Goal: Find specific page/section: Find specific page/section

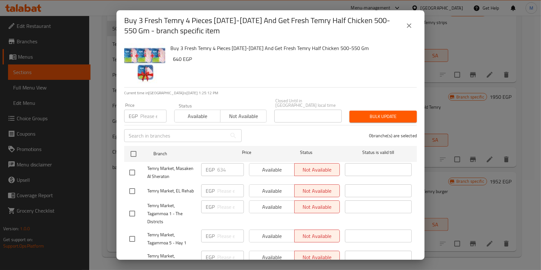
scroll to position [128, 0]
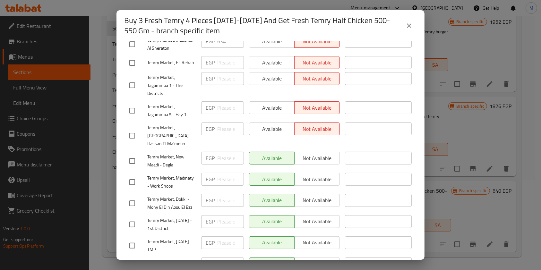
click at [411, 24] on icon "close" at bounding box center [409, 25] width 4 height 4
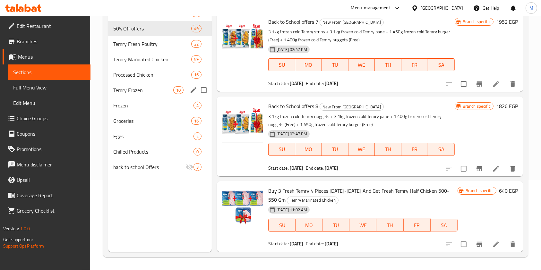
scroll to position [0, 0]
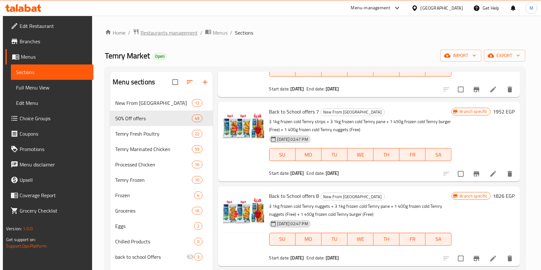
click at [182, 35] on span "Restaurants management" at bounding box center [169, 33] width 57 height 8
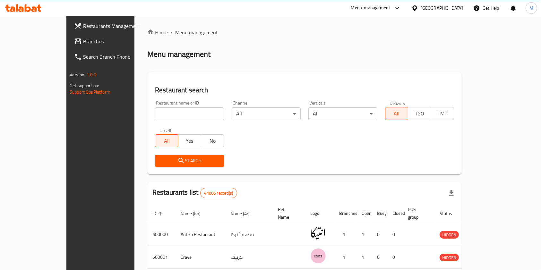
click at [168, 112] on input "search" at bounding box center [189, 113] width 69 height 13
type input "rayahen"
click button "Search" at bounding box center [189, 161] width 69 height 12
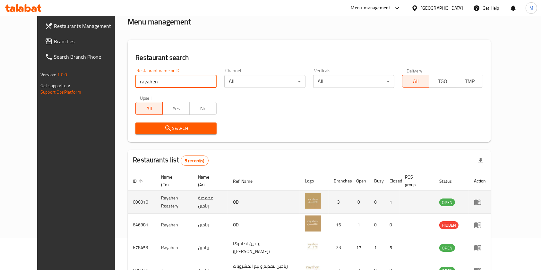
scroll to position [85, 0]
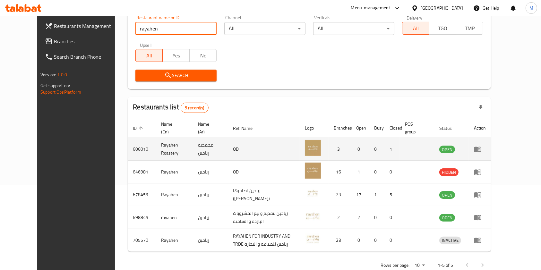
click at [128, 149] on td "606010" at bounding box center [142, 149] width 28 height 23
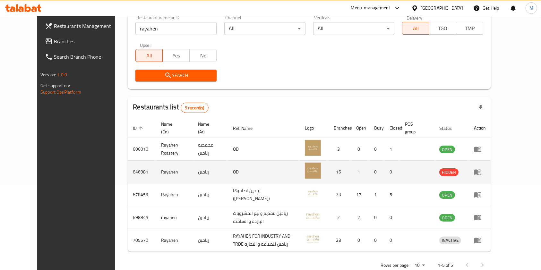
click at [128, 172] on td "646981" at bounding box center [142, 172] width 28 height 23
copy td "646981"
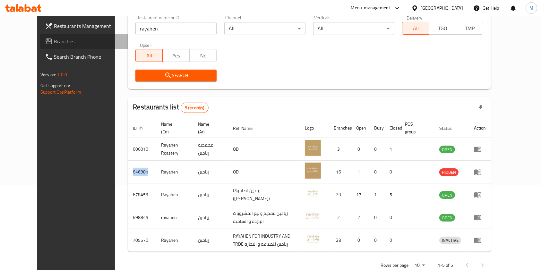
click at [54, 43] on span "Branches" at bounding box center [88, 42] width 69 height 8
